Goal: Information Seeking & Learning: Learn about a topic

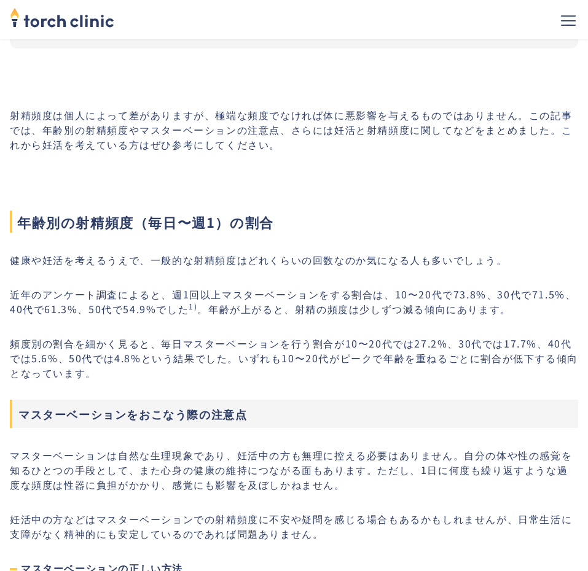
scroll to position [442, 0]
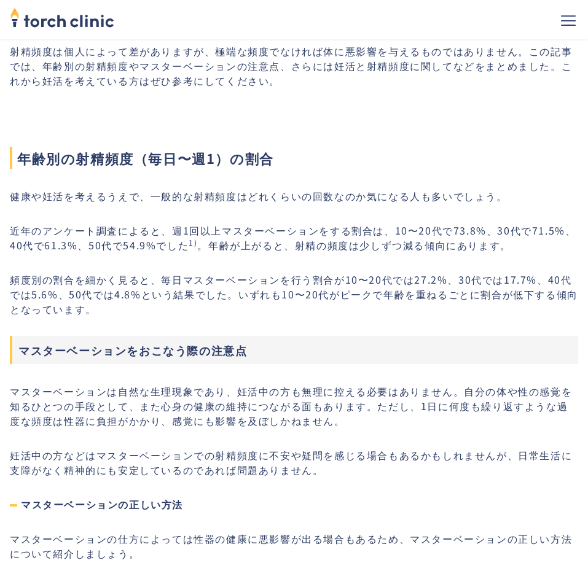
click at [68, 347] on h3 "マスターベーションをおこなう際の注意点" at bounding box center [294, 350] width 568 height 28
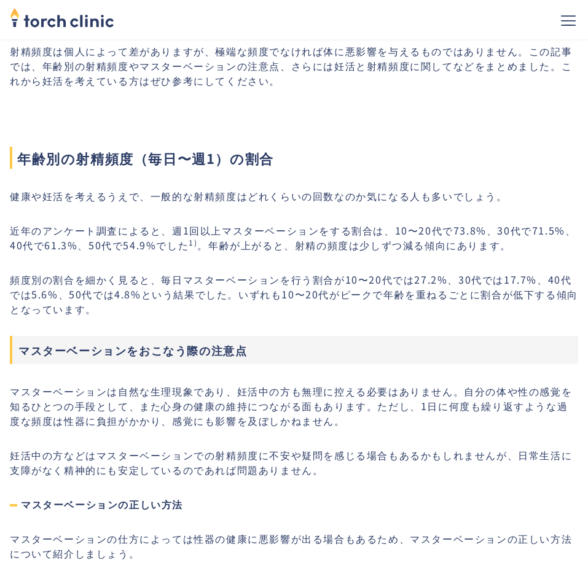
click at [68, 347] on h3 "マスターベーションをおこなう際の注意点" at bounding box center [294, 350] width 568 height 28
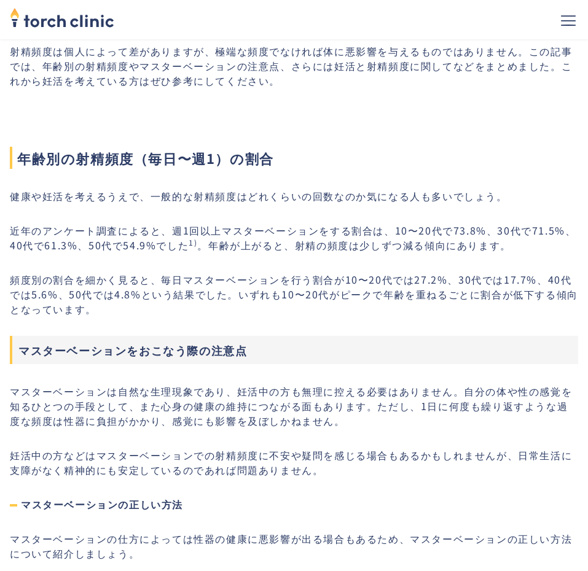
click at [68, 347] on h3 "マスターベーションをおこなう際の注意点" at bounding box center [294, 350] width 568 height 28
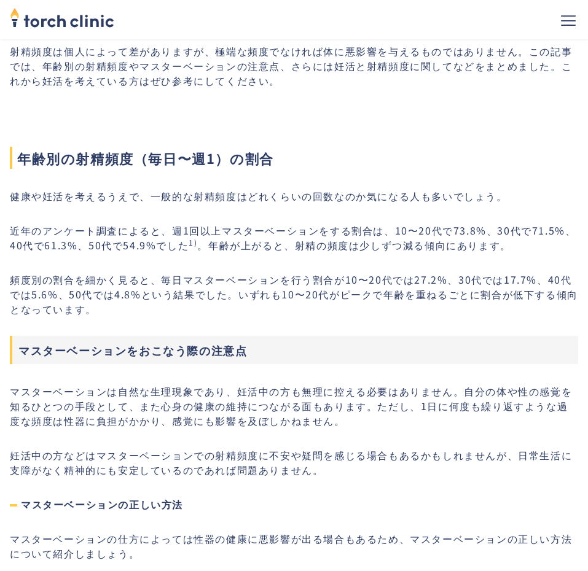
click at [68, 347] on h3 "マスターベーションをおこなう際の注意点" at bounding box center [294, 350] width 568 height 28
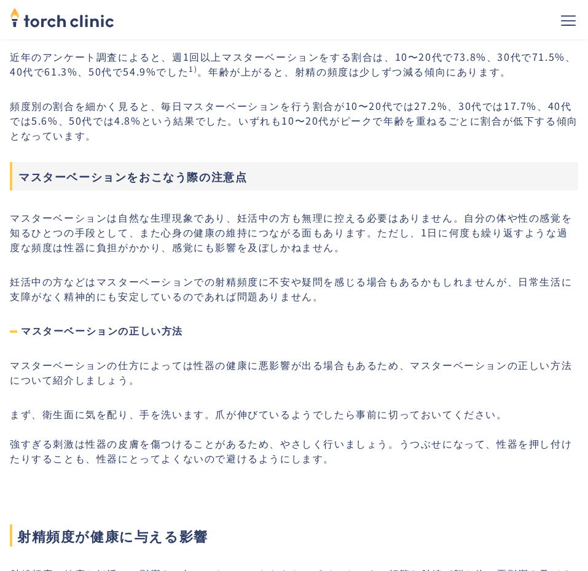
scroll to position [619, 0]
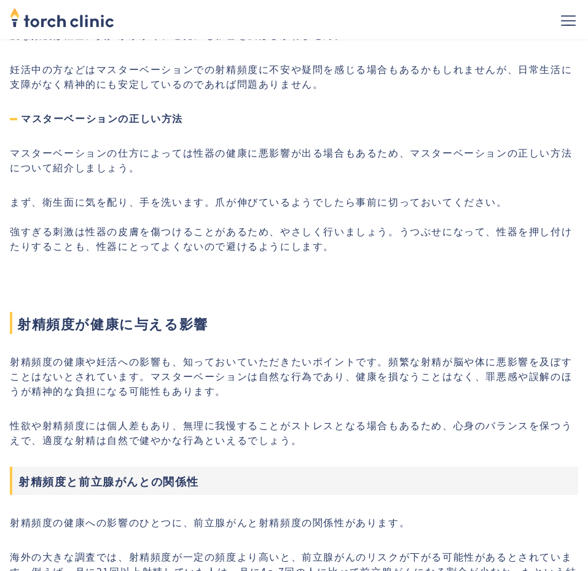
scroll to position [885, 0]
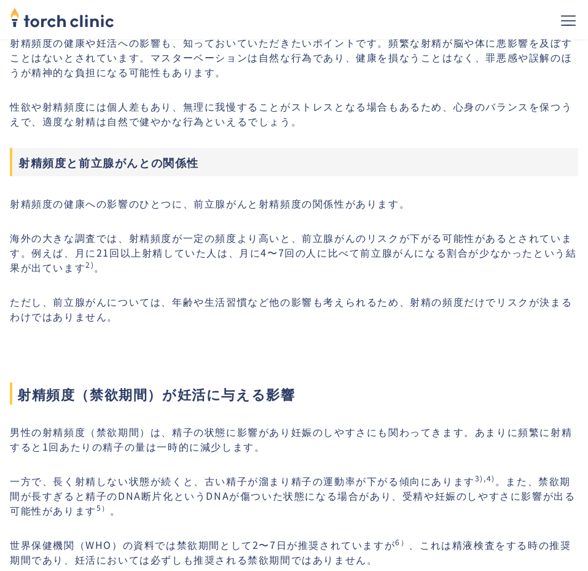
scroll to position [1150, 0]
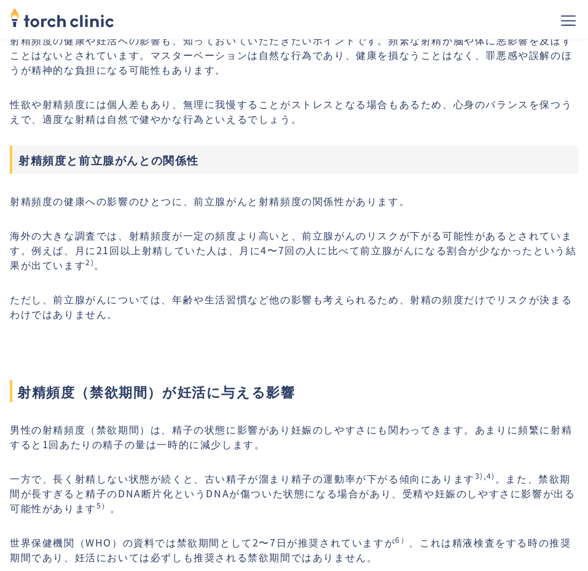
click at [79, 347] on h2 "射精頻度（禁欲期間）が妊活に与える影響" at bounding box center [294, 371] width 568 height 64
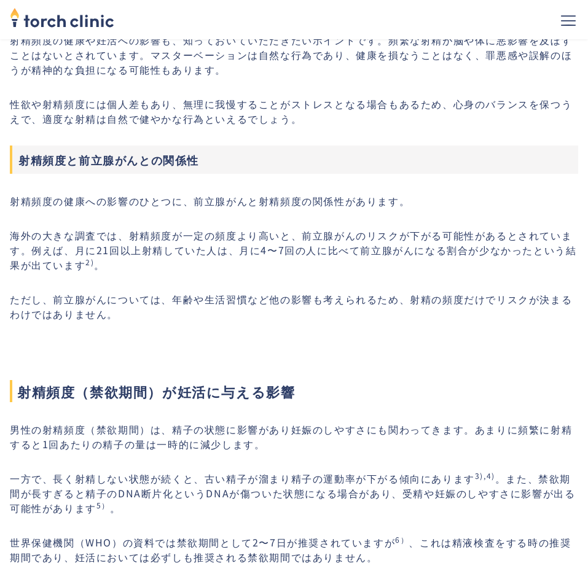
click at [79, 347] on h2 "射精頻度（禁欲期間）が妊活に与える影響" at bounding box center [294, 371] width 568 height 64
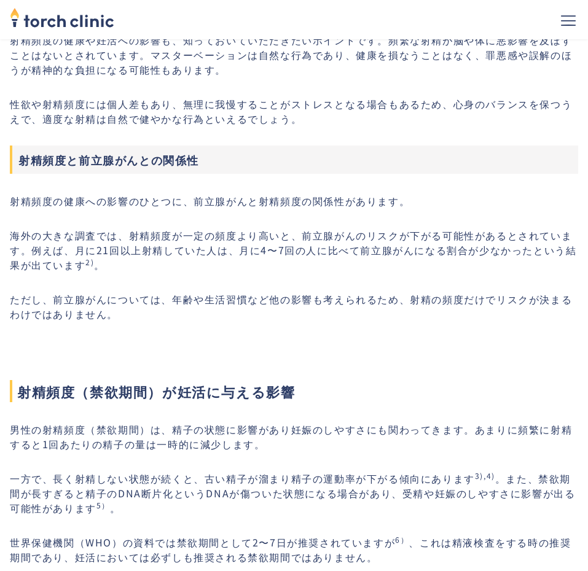
click at [79, 347] on h2 "射精頻度（禁欲期間）が妊活に与える影響" at bounding box center [294, 371] width 568 height 64
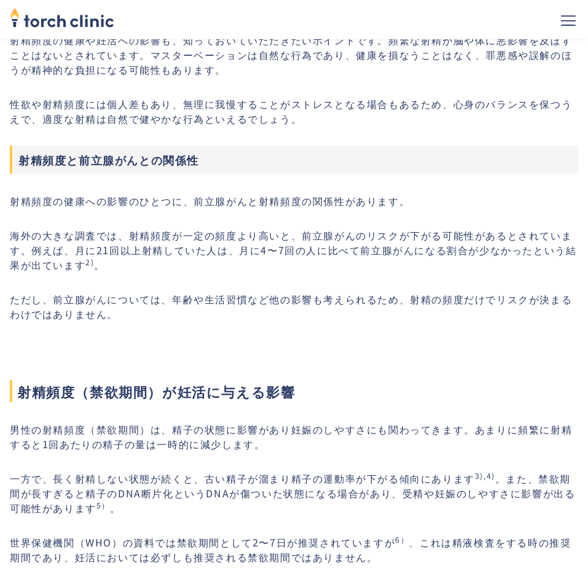
click at [79, 347] on h2 "射精頻度（禁欲期間）が妊活に与える影響" at bounding box center [294, 371] width 568 height 64
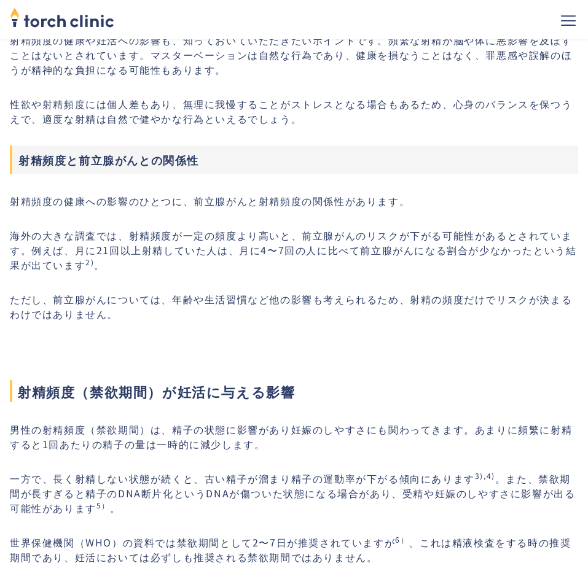
click at [79, 347] on h2 "射精頻度（禁欲期間）が妊活に与える影響" at bounding box center [294, 371] width 568 height 64
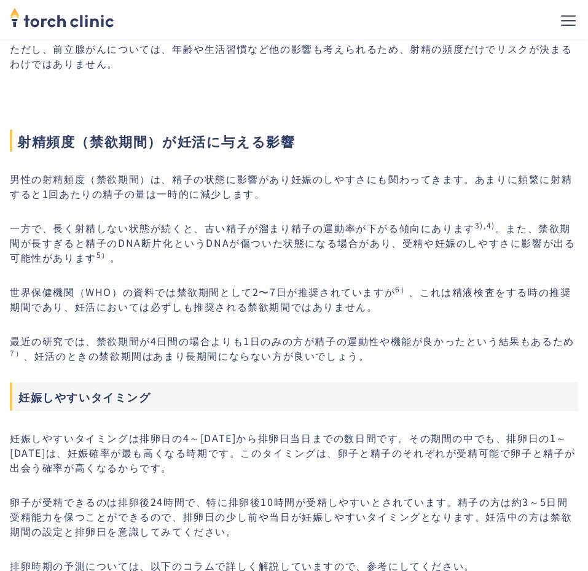
scroll to position [1416, 0]
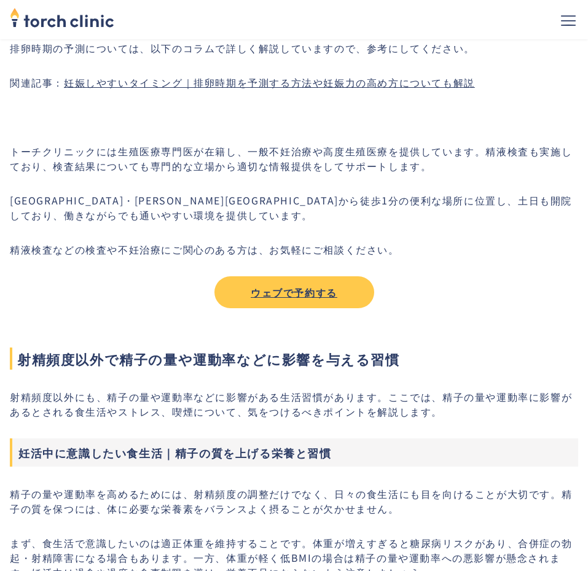
scroll to position [2123, 0]
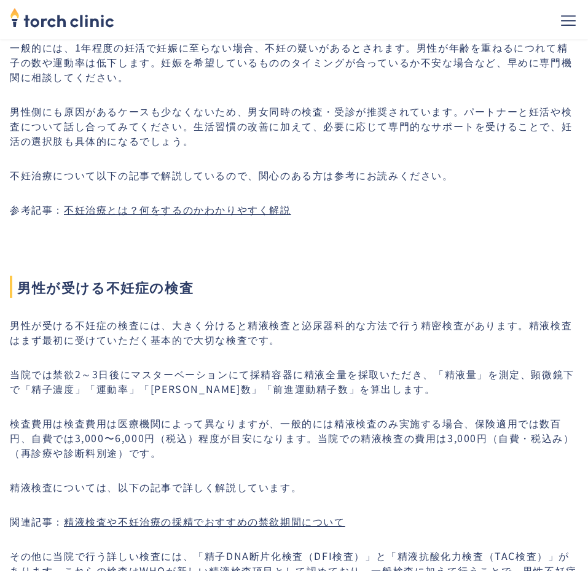
click at [120, 318] on p "男性が受ける不妊症の検査には、大きく分けると精液検査と泌尿器科的な方法で行う精密検査があります。精液検査はまず最初に受けていただく基本的で大切な検査です。" at bounding box center [294, 332] width 568 height 29
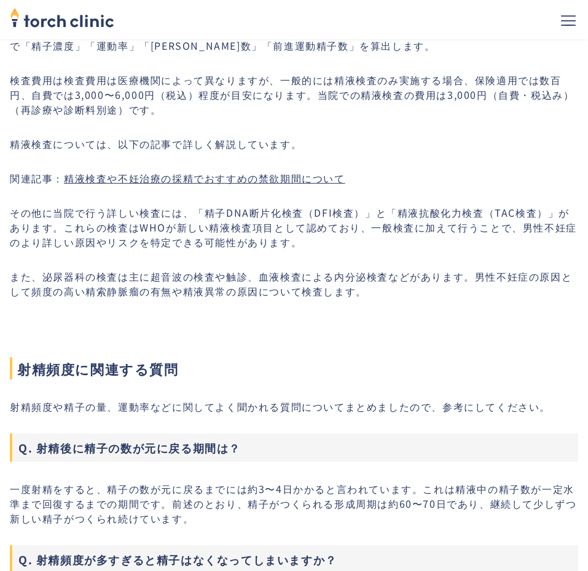
scroll to position [3716, 0]
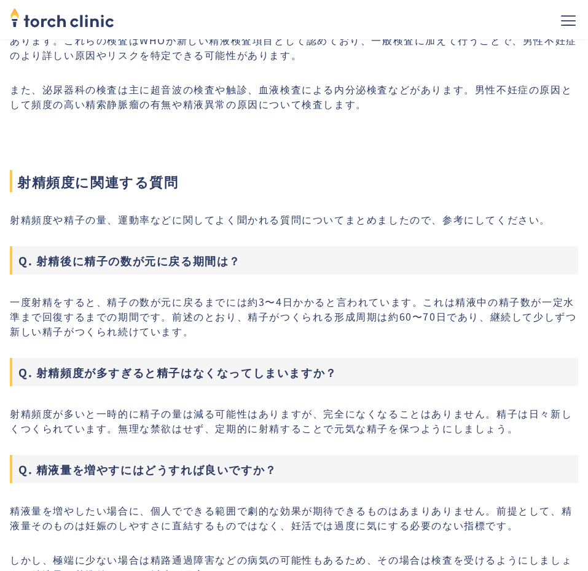
click at [123, 327] on p "一度射精をすると、精子の数が元に戻るまでには約3〜4日かかると言われています。これは精液中の精子数が一定水準まで回復するまでの期間です。前述のとおり、精子がつ…" at bounding box center [294, 316] width 568 height 44
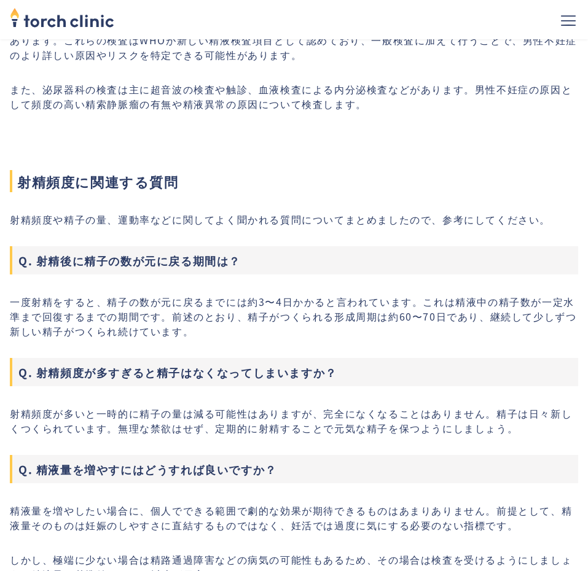
click at [123, 327] on p "一度射精をすると、精子の数が元に戻るまでには約3〜4日かかると言われています。これは精液中の精子数が一定水準まで回復するまでの期間です。前述のとおり、精子がつ…" at bounding box center [294, 316] width 568 height 44
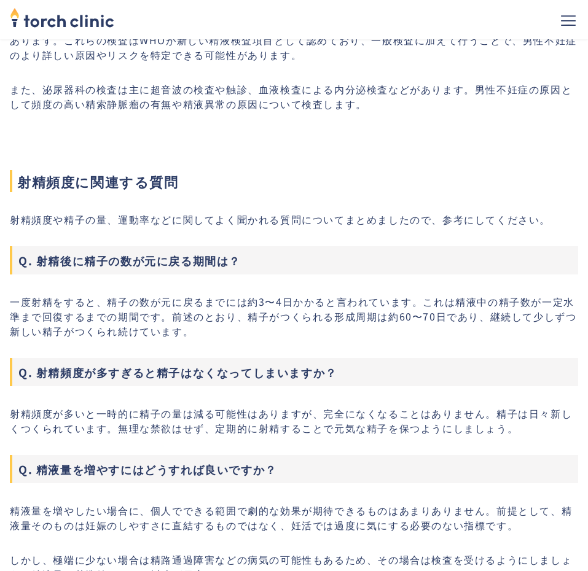
click at [123, 327] on p "一度射精をすると、精子の数が元に戻るまでには約3〜4日かかると言われています。これは精液中の精子数が一定水準まで回復するまでの期間です。前述のとおり、精子がつ…" at bounding box center [294, 316] width 568 height 44
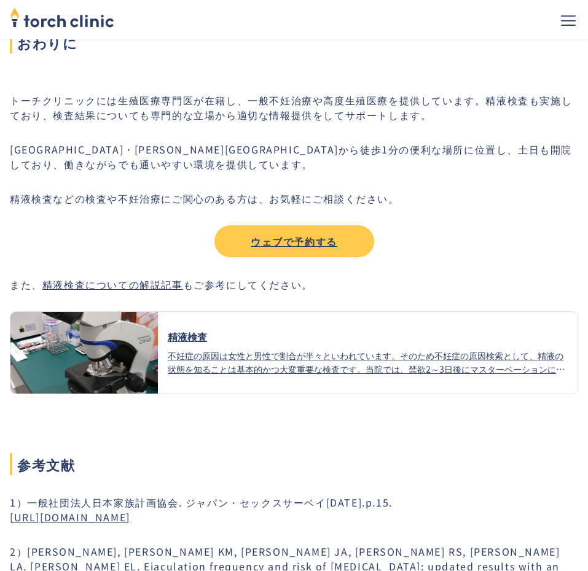
scroll to position [4866, 0]
